Goal: Check status: Check status

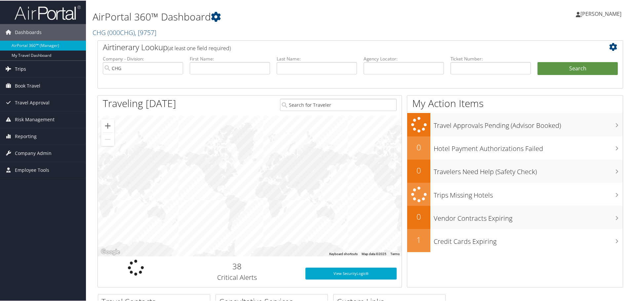
click at [23, 68] on span "Trips" at bounding box center [20, 68] width 11 height 17
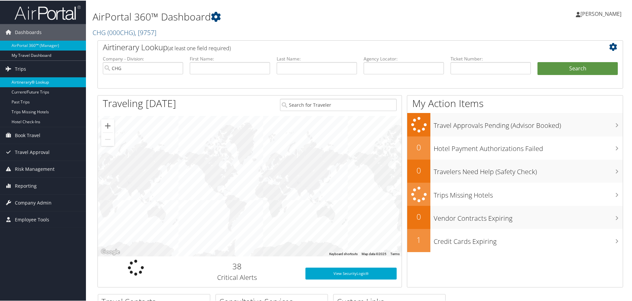
click at [26, 81] on link "Airtinerary® Lookup" at bounding box center [43, 82] width 86 height 10
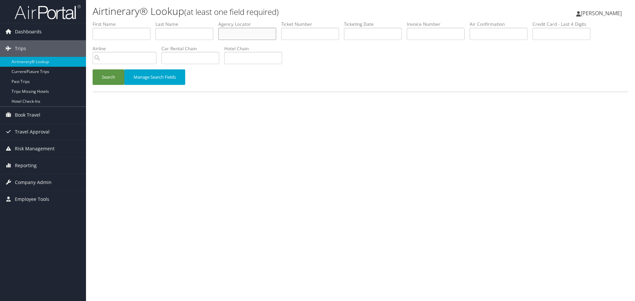
click at [239, 35] on input "text" at bounding box center [247, 34] width 58 height 12
paste input "UNBUTI"
type input "UNBUTI"
click at [99, 82] on button "Search" at bounding box center [109, 77] width 32 height 16
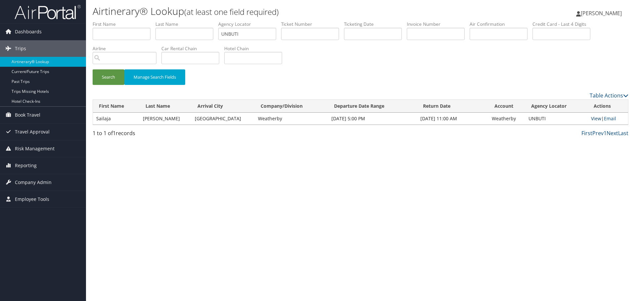
click at [596, 117] on link "View" at bounding box center [596, 118] width 10 height 6
click at [36, 62] on link "Airtinerary® Lookup" at bounding box center [43, 62] width 86 height 10
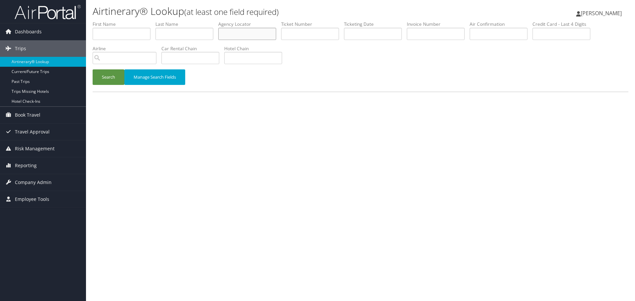
click at [246, 31] on input "text" at bounding box center [247, 34] width 58 height 12
paste input "COELYL"
type input "COELYL"
click at [101, 78] on button "Search" at bounding box center [109, 77] width 32 height 16
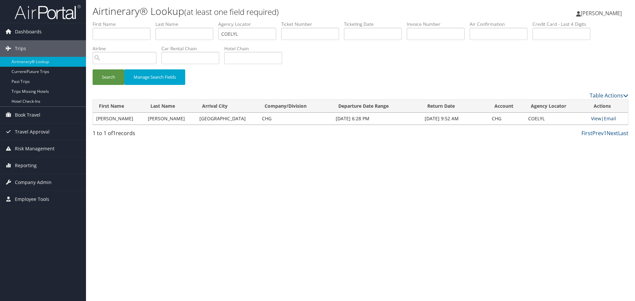
click at [592, 120] on link "View" at bounding box center [596, 118] width 10 height 6
click at [21, 63] on link "Airtinerary® Lookup" at bounding box center [43, 62] width 86 height 10
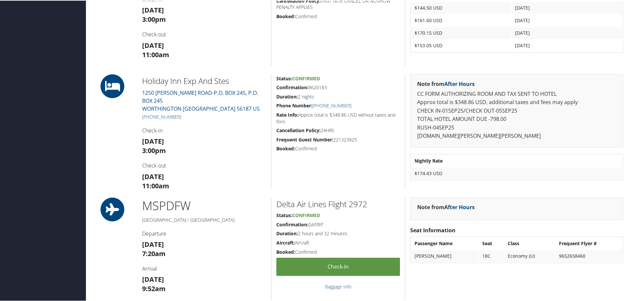
scroll to position [331, 0]
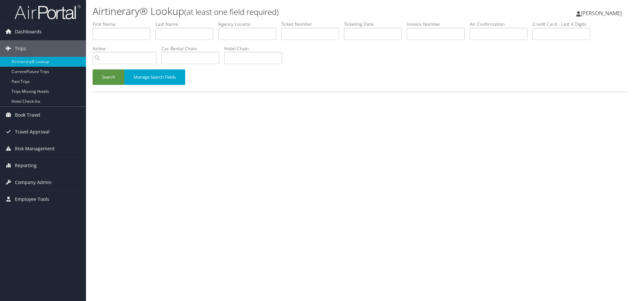
drag, startPoint x: 120, startPoint y: 136, endPoint x: 150, endPoint y: 123, distance: 32.8
click at [120, 135] on div "Airtinerary® Lookup (at least one field required) [PERSON_NAME] [PERSON_NAME] M…" at bounding box center [360, 150] width 549 height 301
click at [241, 32] on input "text" at bounding box center [247, 34] width 58 height 12
paste input "GFLXSL"
type input "GFLXSL"
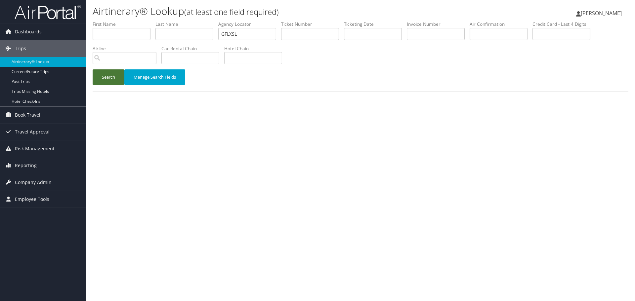
click at [106, 79] on button "Search" at bounding box center [109, 77] width 32 height 16
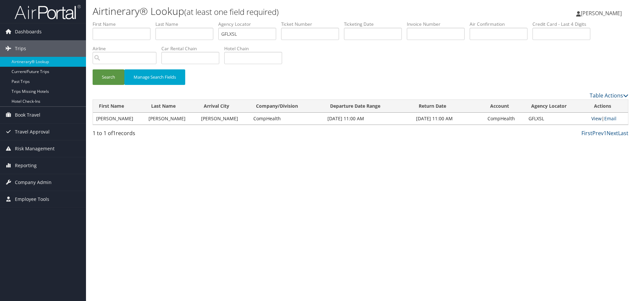
click at [592, 119] on link "View" at bounding box center [596, 118] width 10 height 6
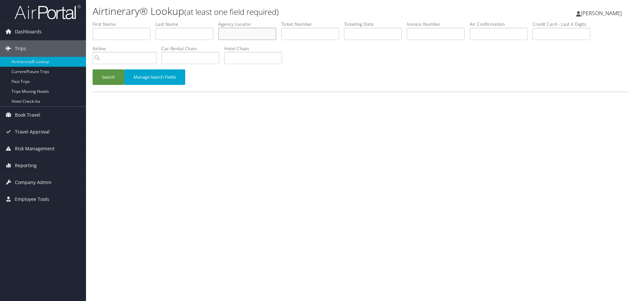
click at [237, 36] on input "text" at bounding box center [247, 34] width 58 height 12
paste input "LEEEJI"
type input "LEEEJI"
click at [106, 83] on button "Search" at bounding box center [109, 77] width 32 height 16
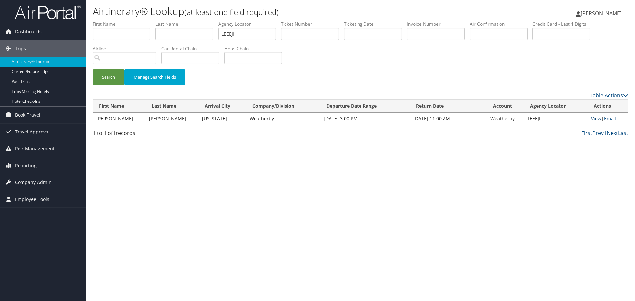
click at [591, 120] on link "View" at bounding box center [596, 118] width 10 height 6
click at [40, 61] on link "Airtinerary® Lookup" at bounding box center [43, 62] width 86 height 10
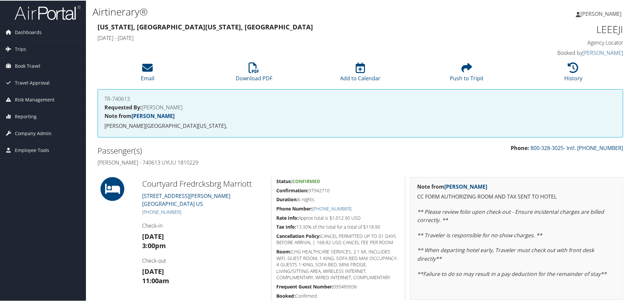
click at [195, 163] on h4 "[PERSON_NAME] - 740613 UYUU 1810229" at bounding box center [227, 161] width 258 height 7
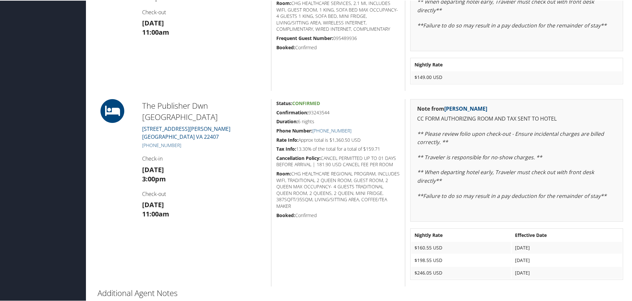
scroll to position [265, 0]
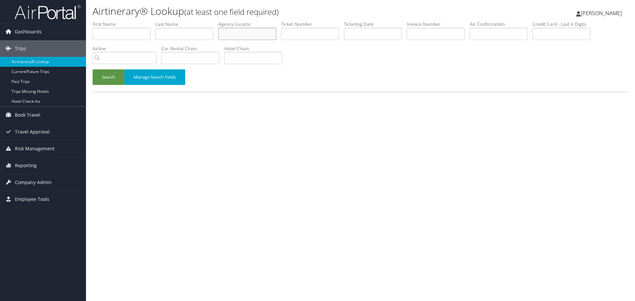
click at [226, 33] on input "text" at bounding box center [247, 34] width 58 height 12
paste input "SHWMTE"
type input "SHWMTE"
drag, startPoint x: 107, startPoint y: 76, endPoint x: 105, endPoint y: 70, distance: 6.0
click at [107, 76] on button "Search" at bounding box center [109, 77] width 32 height 16
